Goal: Task Accomplishment & Management: Manage account settings

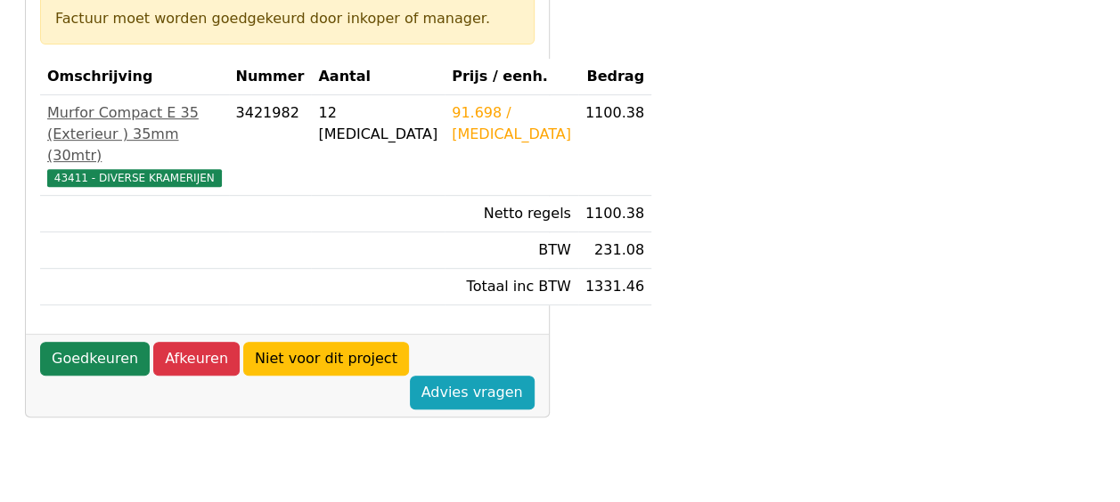
scroll to position [445, 0]
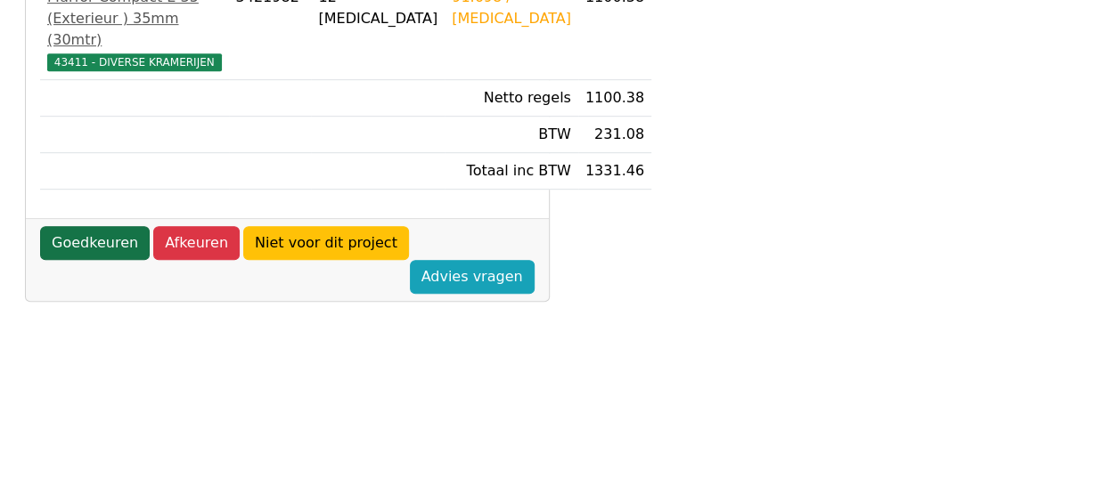
click at [124, 260] on link "Goedkeuren" at bounding box center [95, 243] width 110 height 34
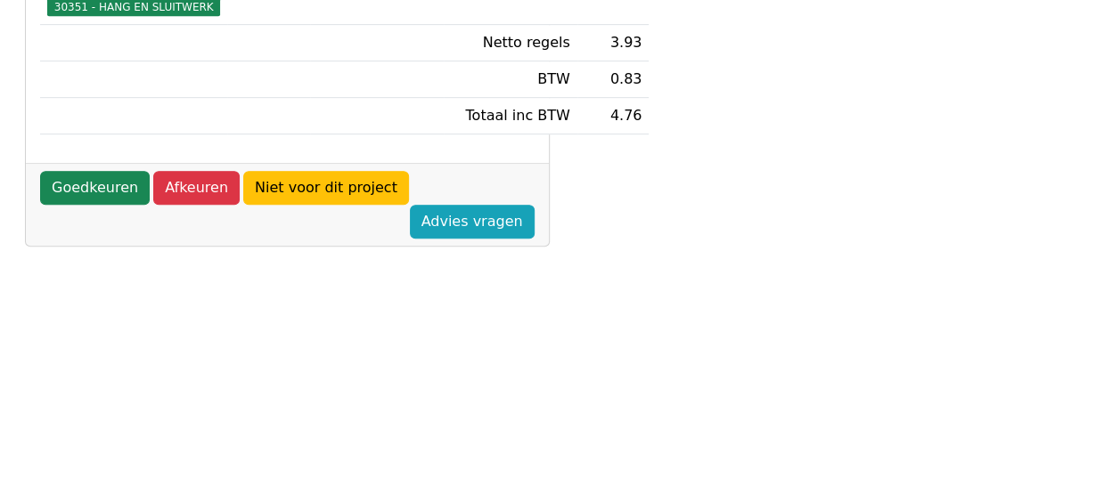
scroll to position [445, 0]
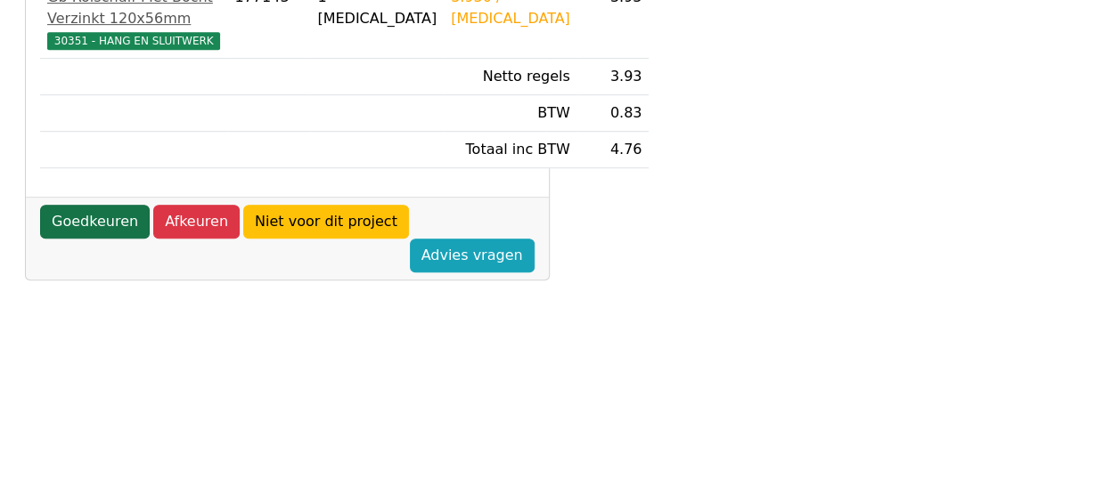
click at [96, 239] on link "Goedkeuren" at bounding box center [95, 222] width 110 height 34
